Goal: Transaction & Acquisition: Purchase product/service

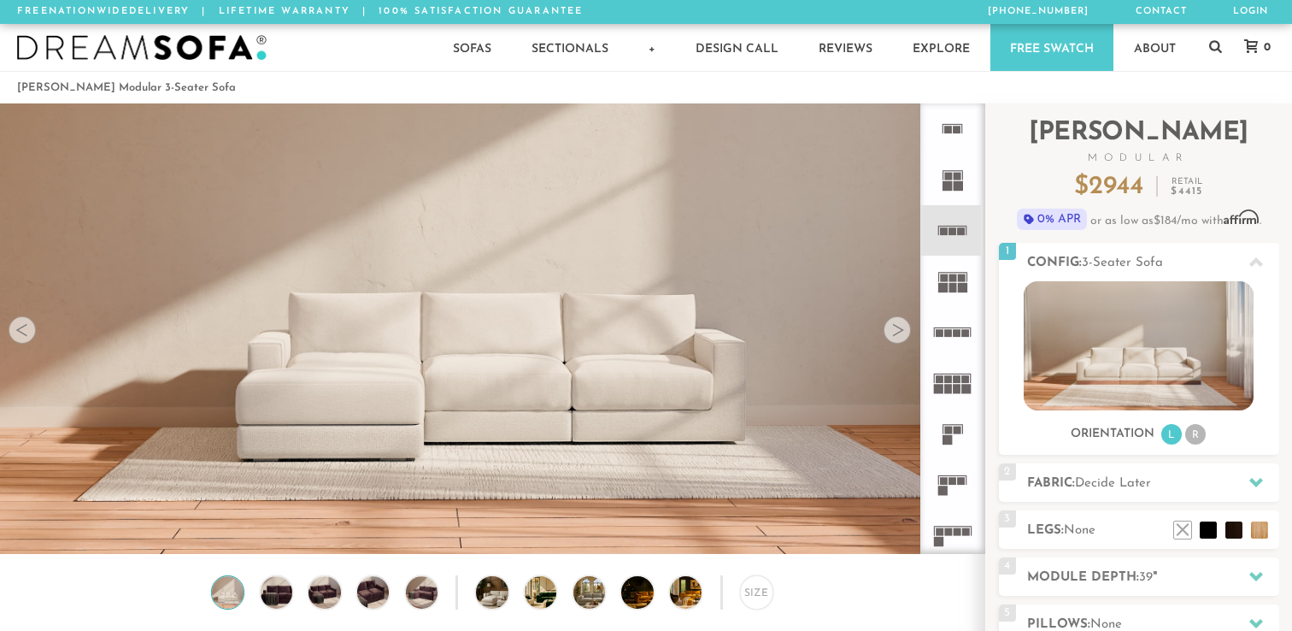
scroll to position [172, 0]
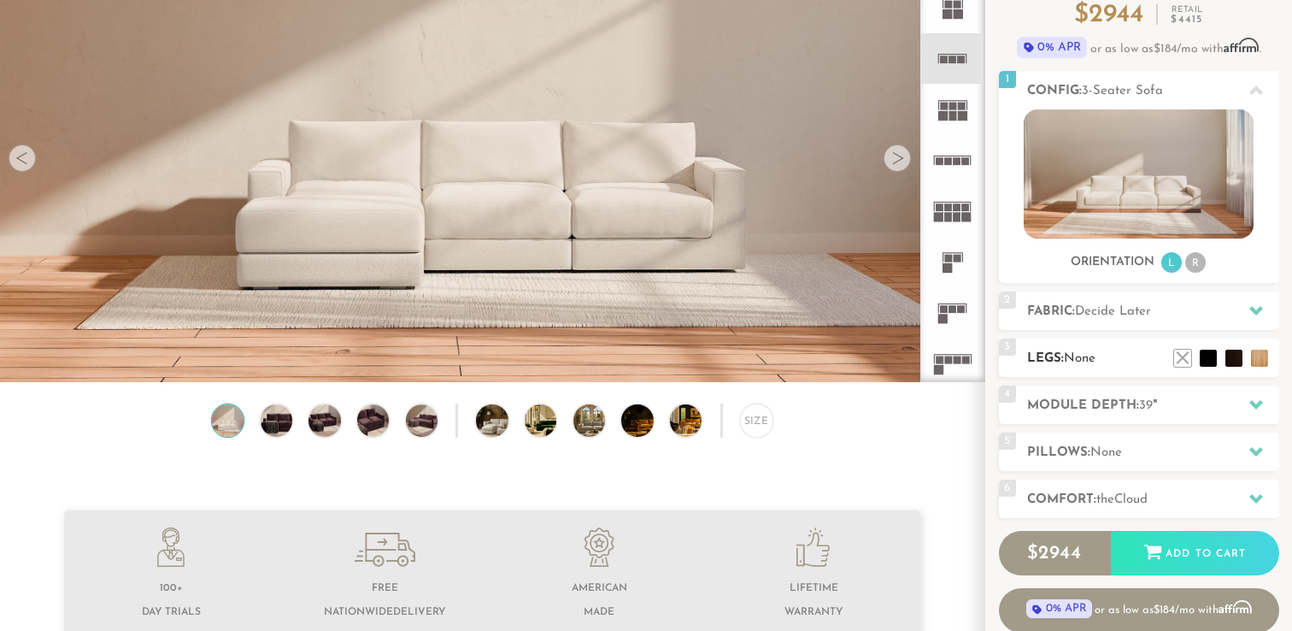
click at [1085, 358] on span "None" at bounding box center [1080, 358] width 32 height 13
click at [1177, 358] on li at bounding box center [1157, 332] width 68 height 68
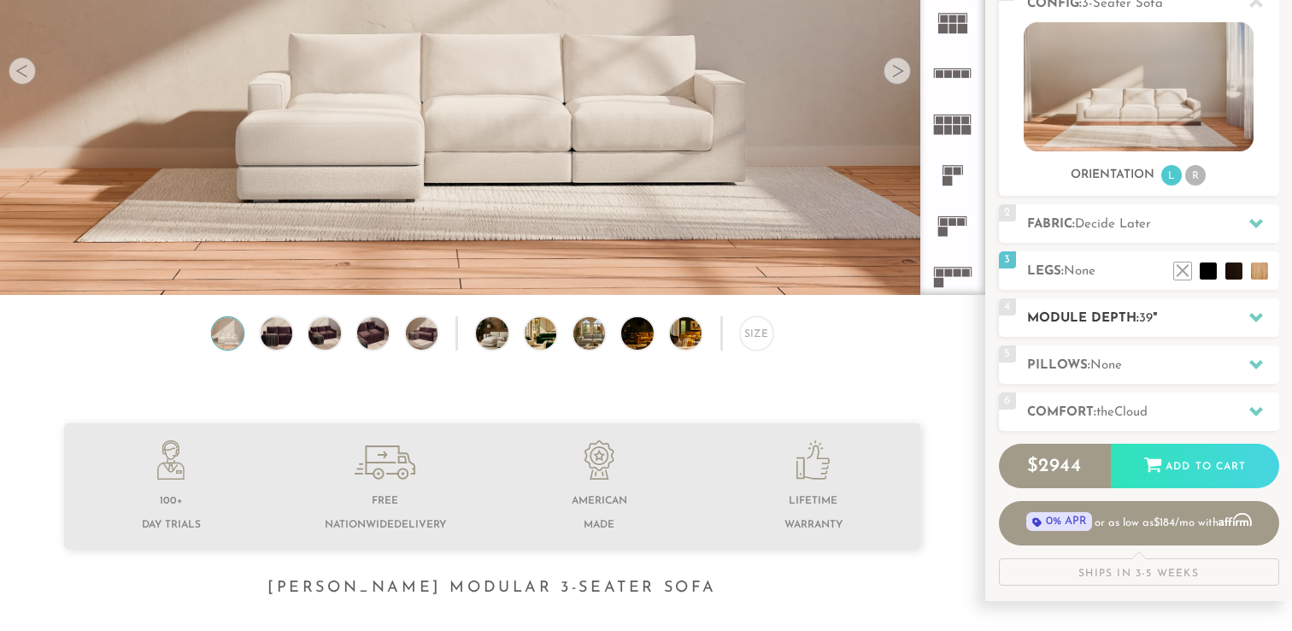
scroll to position [299, 0]
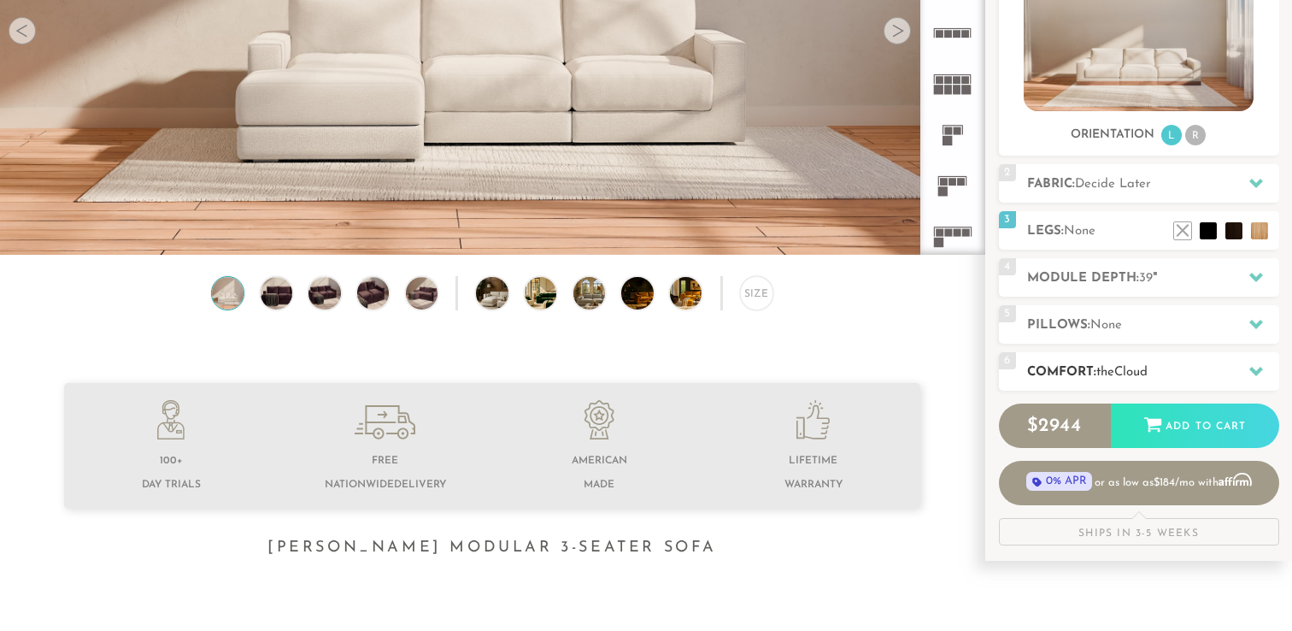
click at [1066, 369] on h2 "Comfort: the Cloud" at bounding box center [1153, 372] width 252 height 20
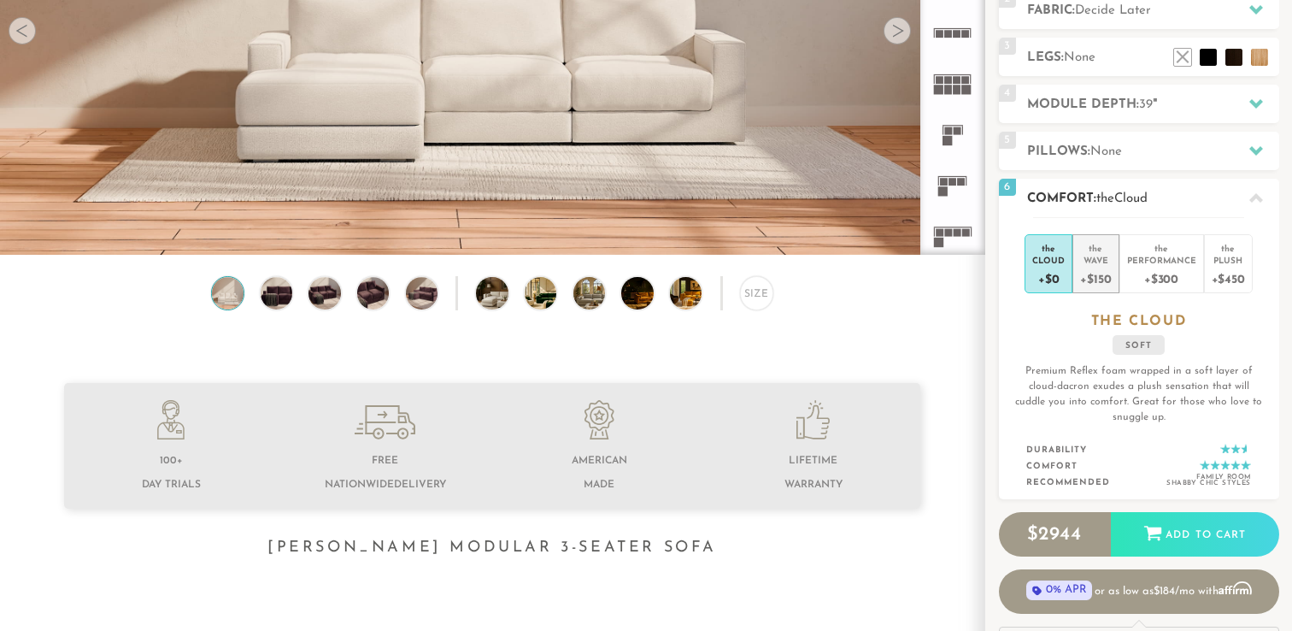
click at [1099, 283] on div "+$150" at bounding box center [1095, 278] width 31 height 25
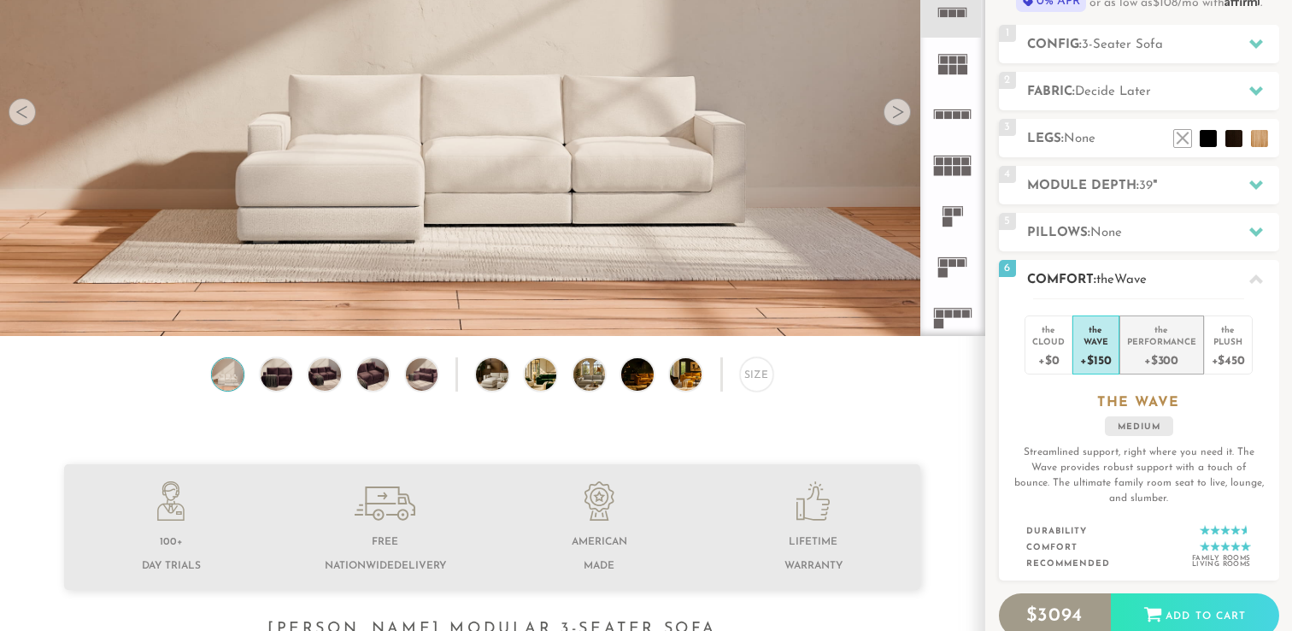
scroll to position [203, 0]
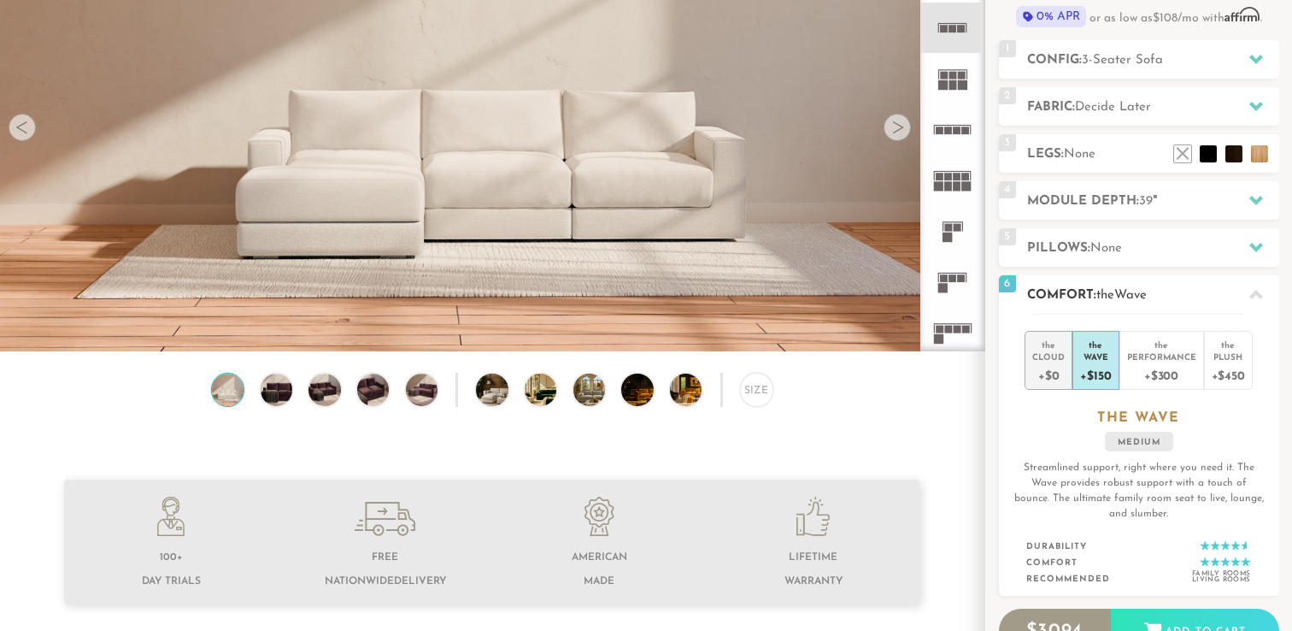
click at [1048, 345] on div "the" at bounding box center [1048, 341] width 32 height 17
click at [1089, 357] on div "Wave" at bounding box center [1095, 356] width 31 height 12
click at [689, 385] on img at bounding box center [698, 389] width 57 height 32
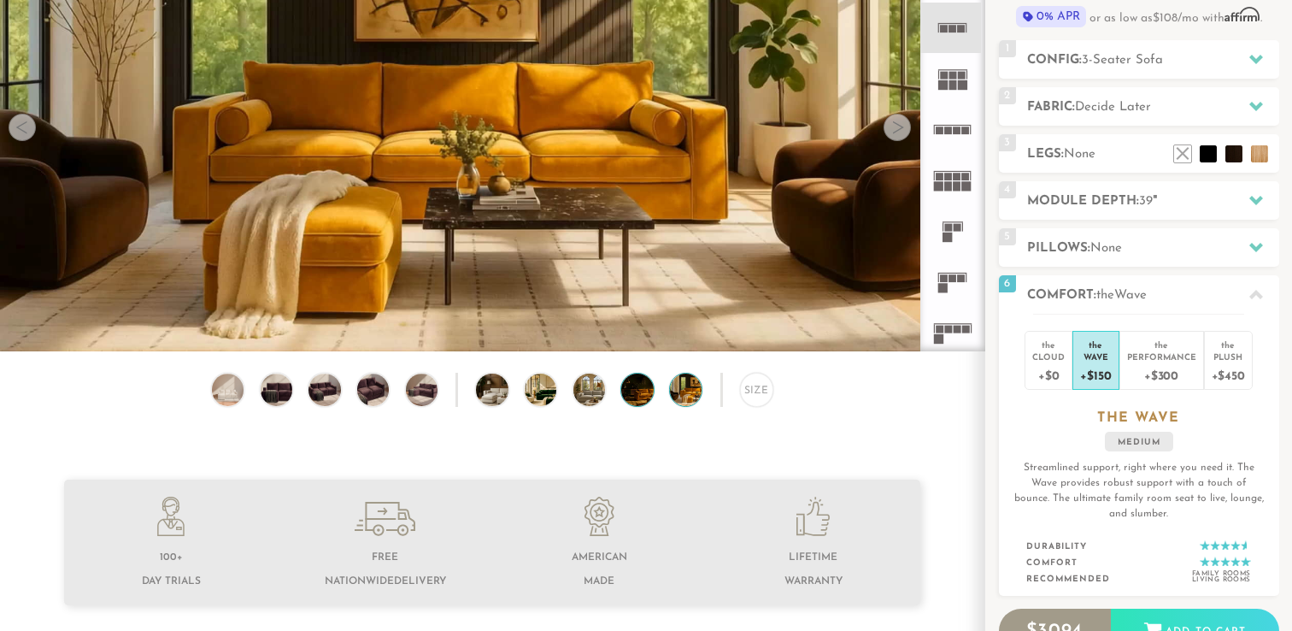
click at [650, 390] on img at bounding box center [649, 389] width 57 height 32
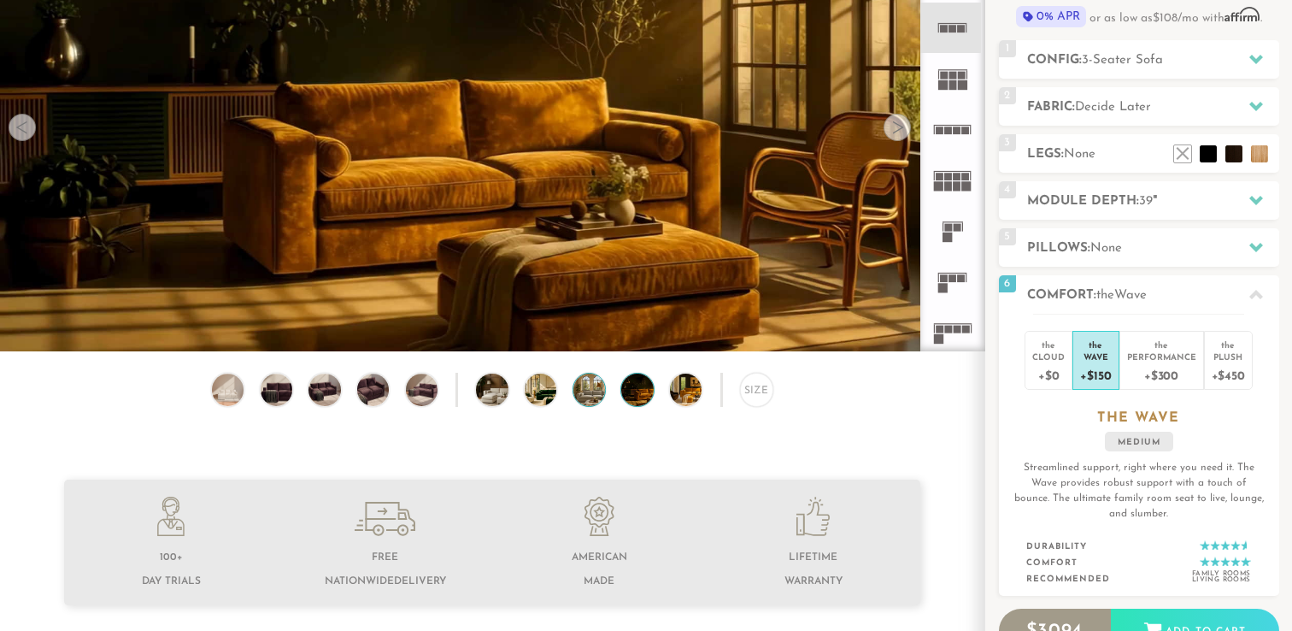
click at [594, 395] on img at bounding box center [601, 389] width 57 height 32
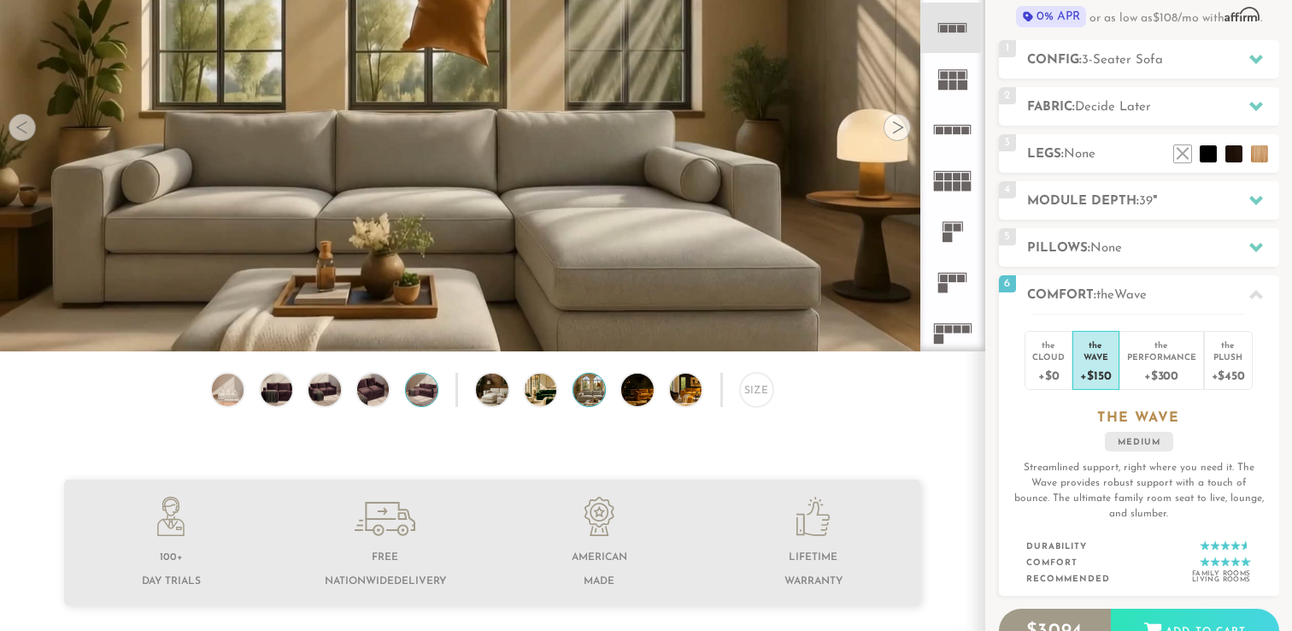
click at [430, 386] on img at bounding box center [422, 389] width 38 height 32
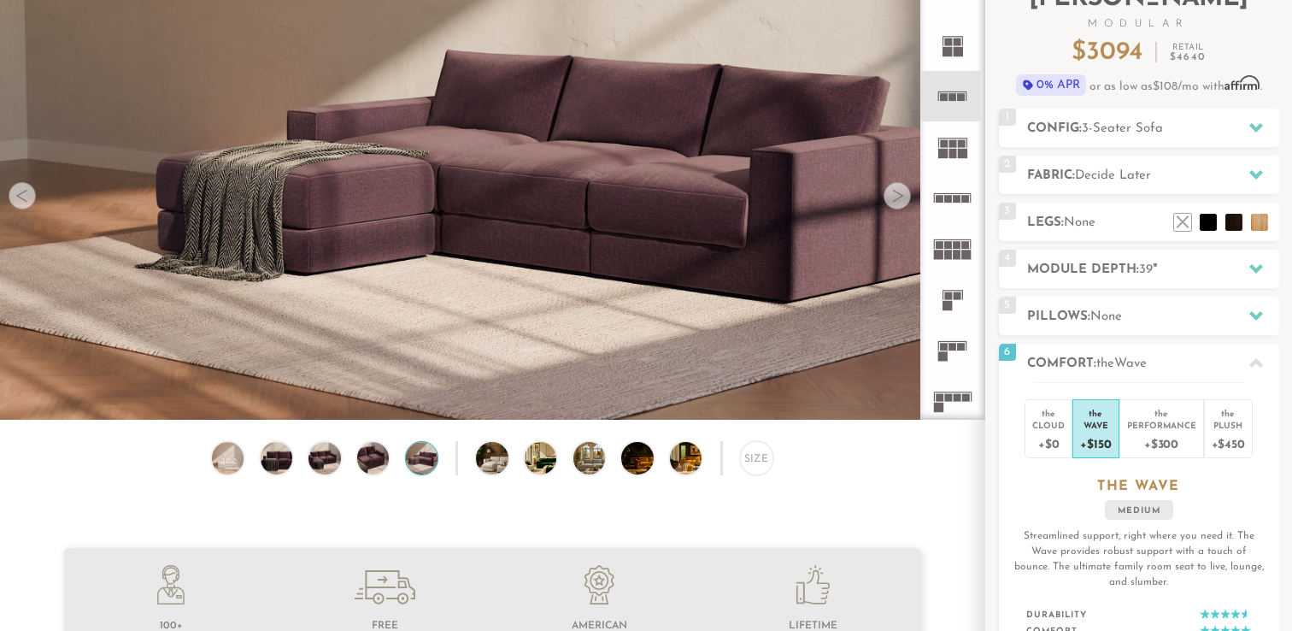
scroll to position [117, 0]
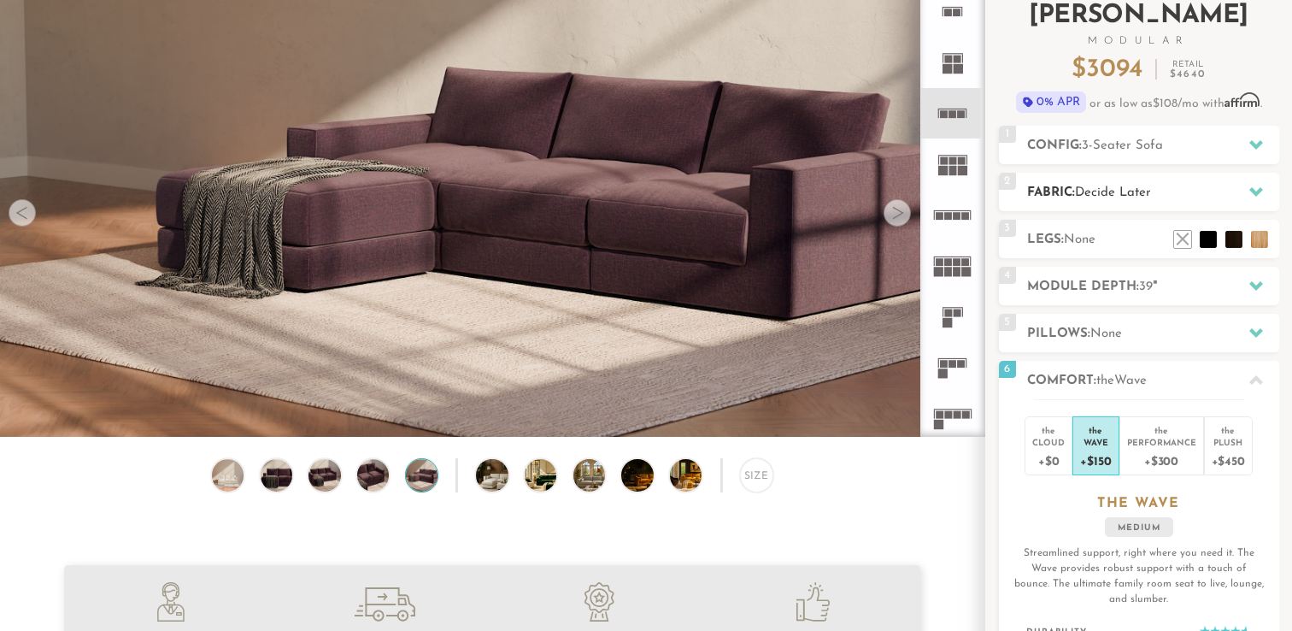
click at [1154, 185] on h2 "Fabric: Decide Later" at bounding box center [1153, 193] width 252 height 20
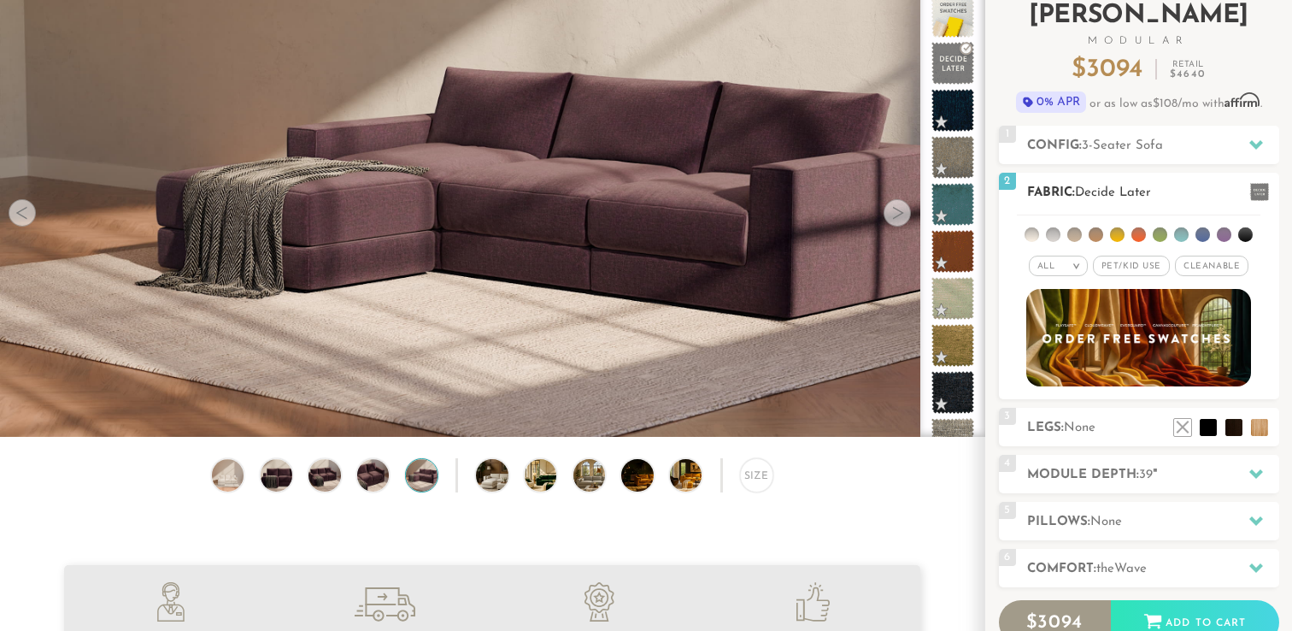
click at [1097, 234] on li at bounding box center [1096, 234] width 15 height 15
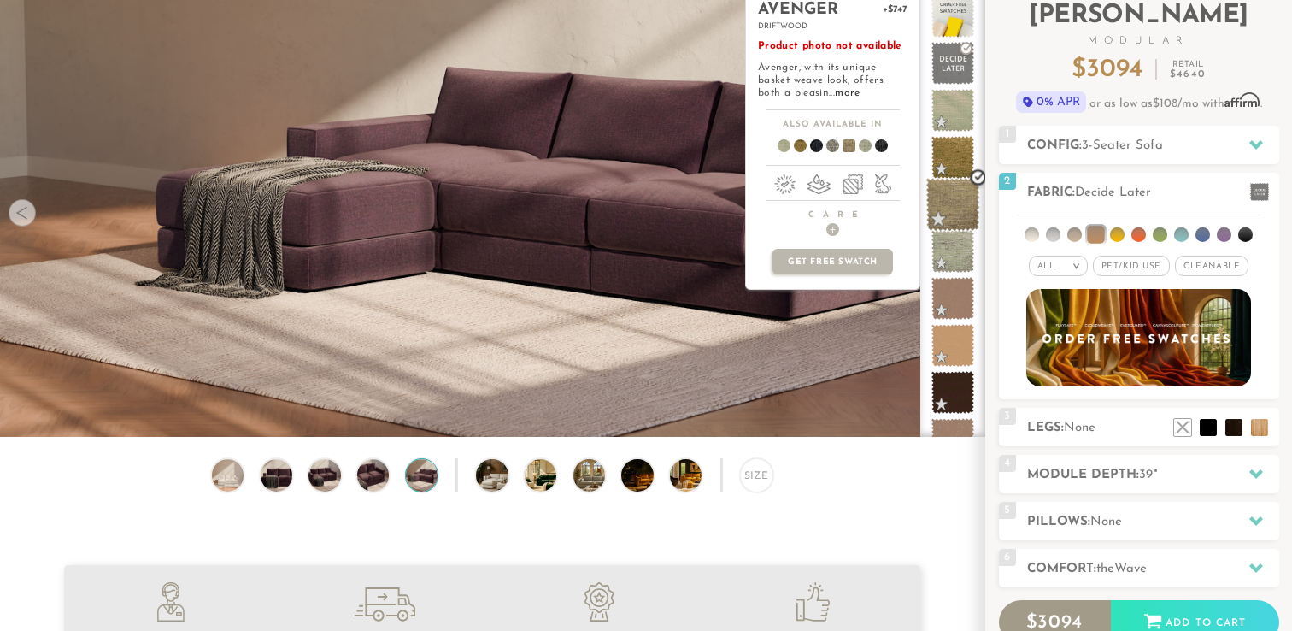
click at [952, 204] on span at bounding box center [953, 205] width 54 height 54
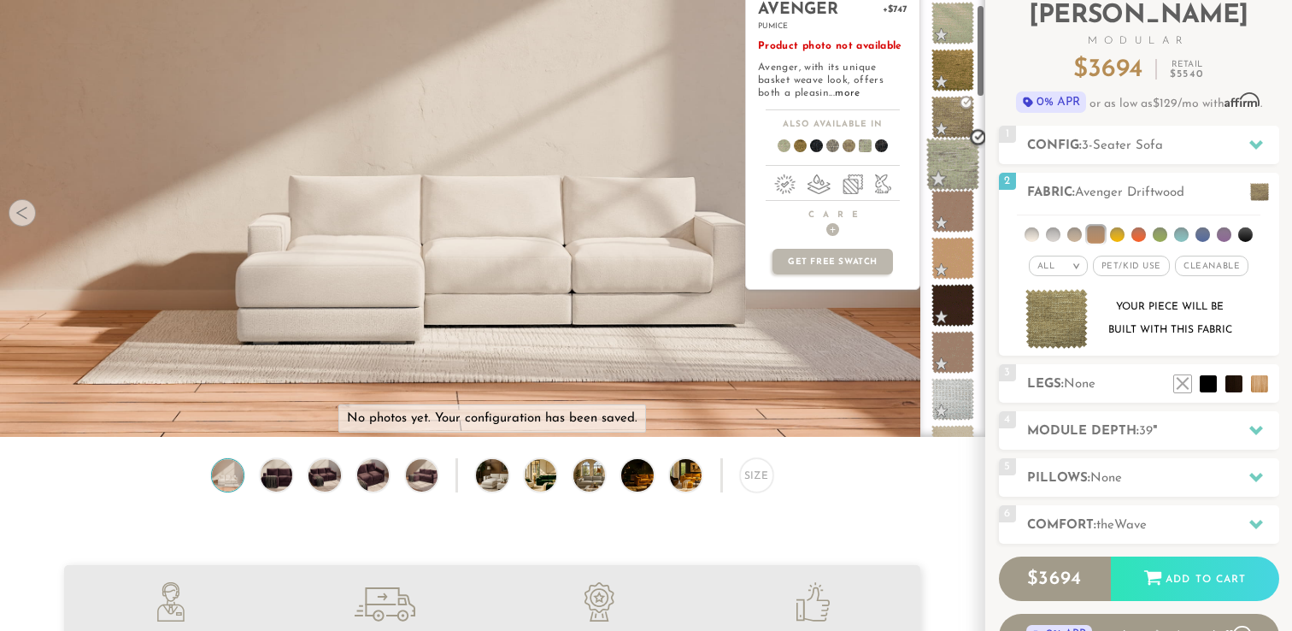
scroll to position [182, 0]
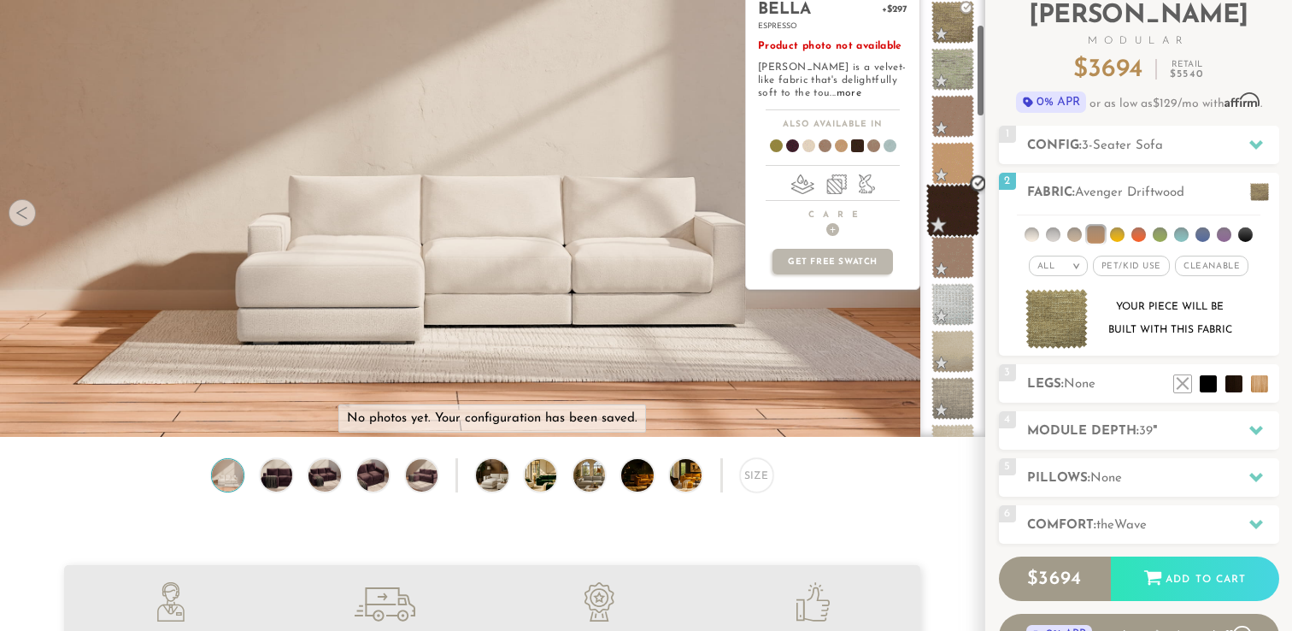
click at [950, 221] on span at bounding box center [953, 211] width 54 height 54
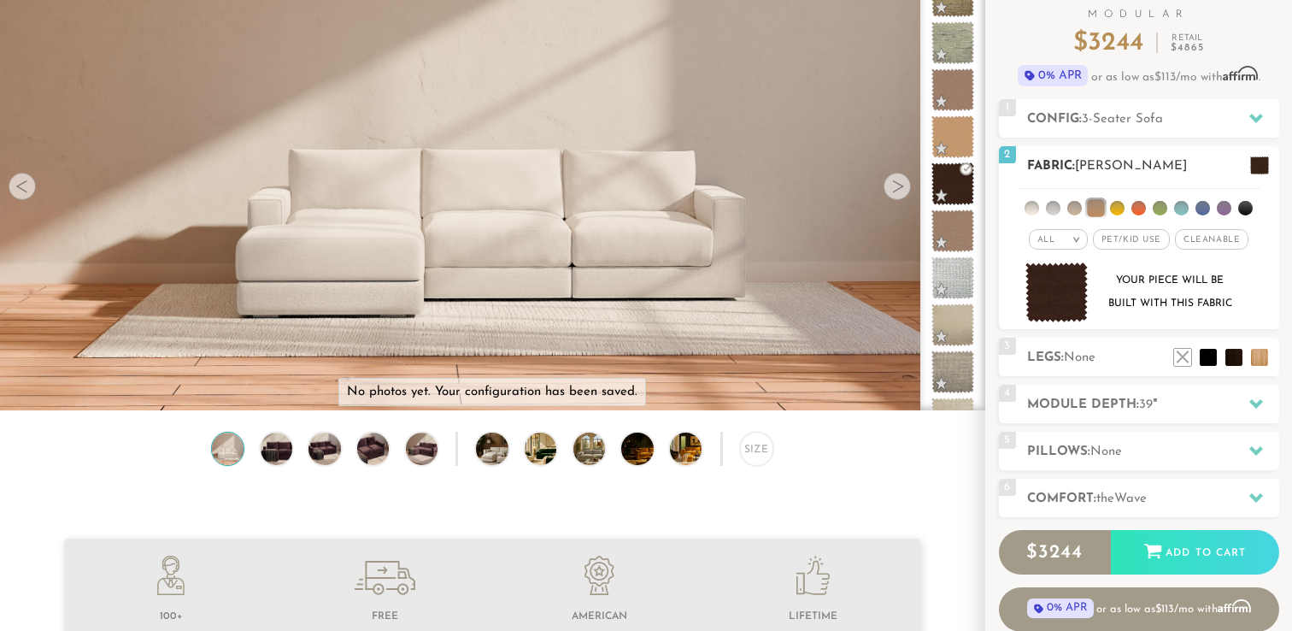
scroll to position [122, 0]
